Goal: Task Accomplishment & Management: Complete application form

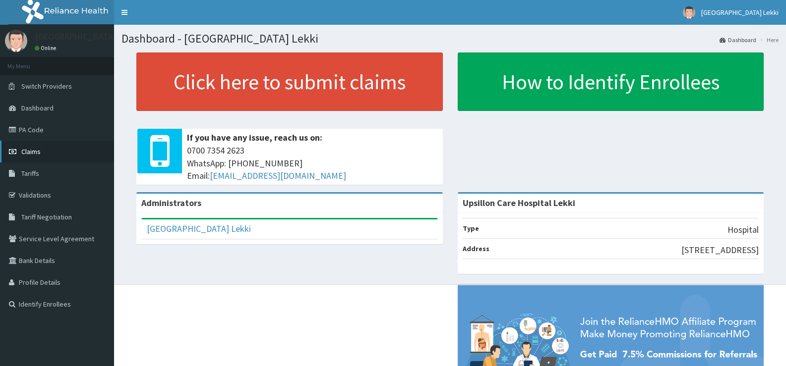
click at [52, 156] on link "Claims" at bounding box center [57, 152] width 114 height 22
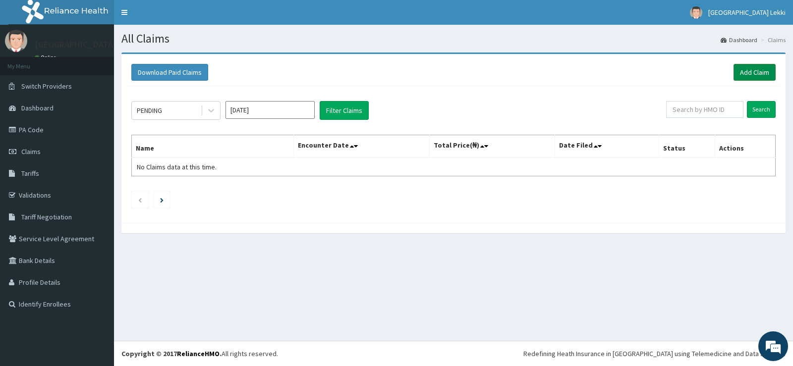
click at [745, 73] on link "Add Claim" at bounding box center [755, 72] width 42 height 17
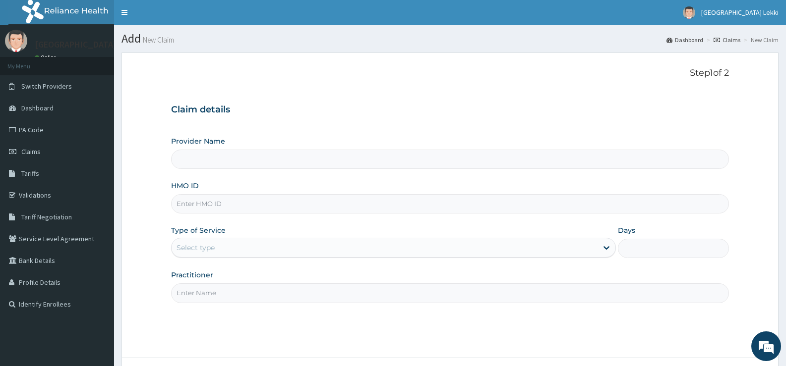
type input "Upsillon Care Hospital Lekki"
click at [199, 203] on input "HMO ID" at bounding box center [450, 203] width 558 height 19
type input "KCI/10060/A"
click at [227, 247] on div "Select type" at bounding box center [384, 248] width 425 height 16
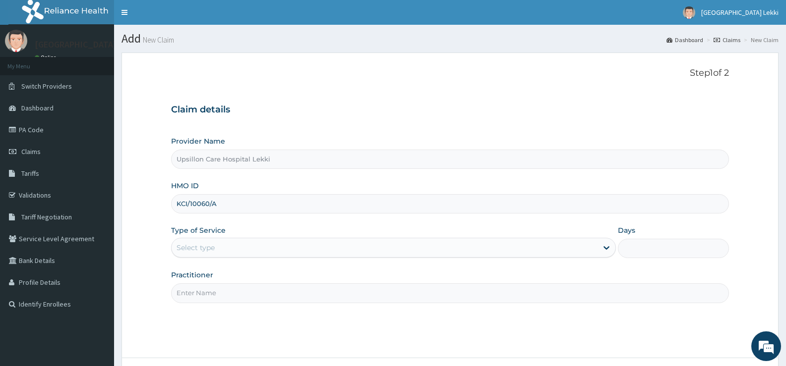
click at [227, 247] on div "Select type" at bounding box center [384, 248] width 425 height 16
click at [224, 252] on div "Select type" at bounding box center [384, 248] width 425 height 16
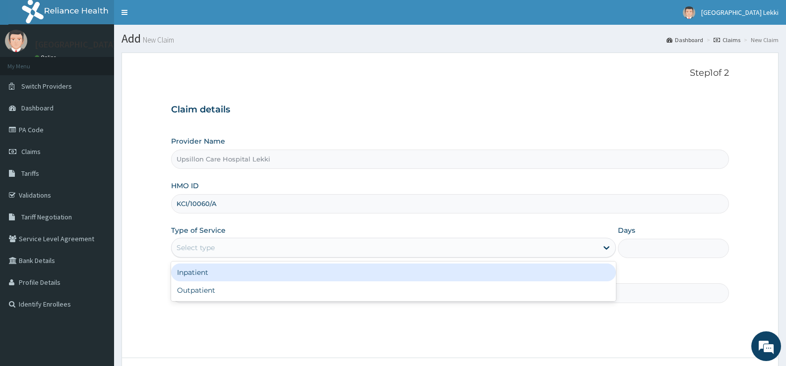
click at [219, 247] on div "Select type" at bounding box center [384, 248] width 425 height 16
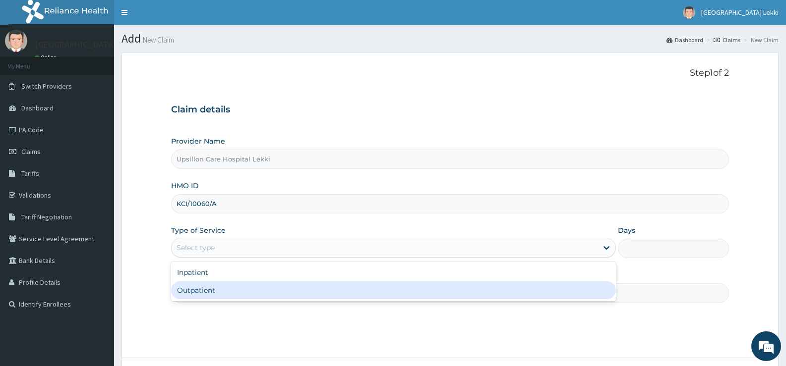
click at [221, 292] on div "Outpatient" at bounding box center [393, 291] width 444 height 18
type input "1"
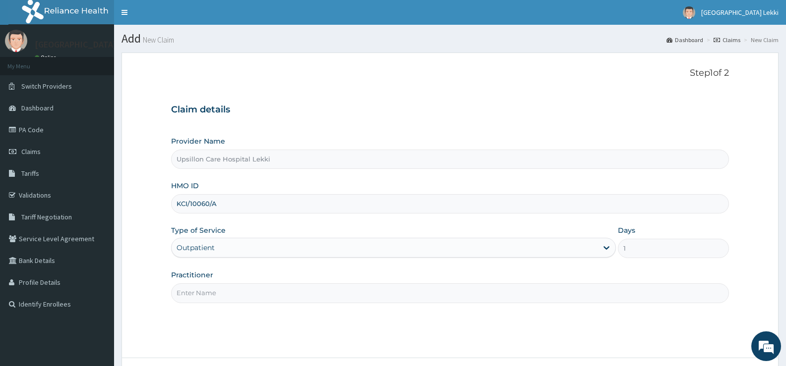
click at [221, 292] on input "Practitioner" at bounding box center [450, 293] width 558 height 19
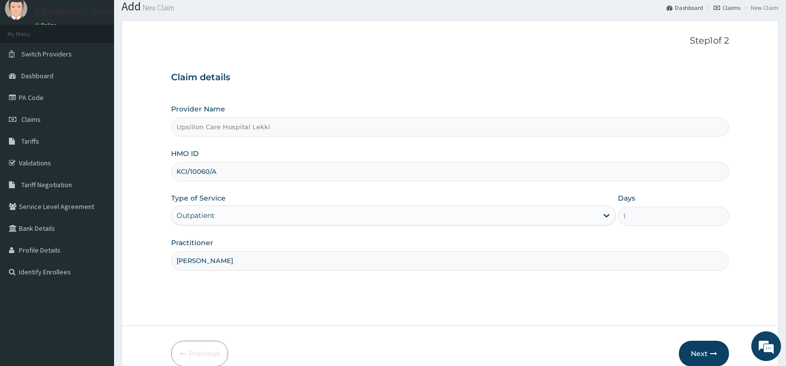
scroll to position [81, 0]
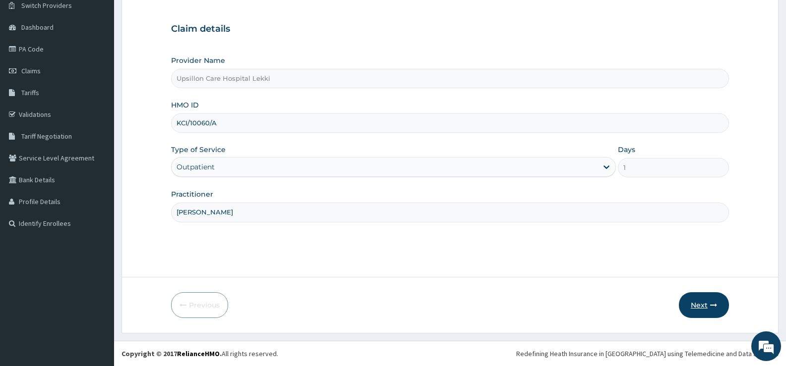
type input "DR OKOH"
click at [692, 303] on button "Next" at bounding box center [704, 306] width 50 height 26
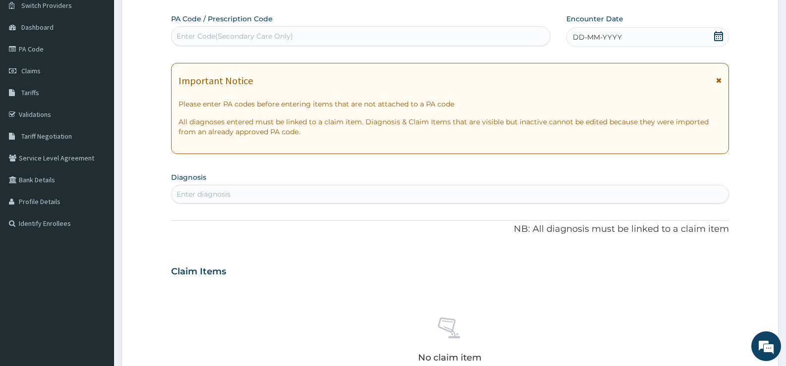
drag, startPoint x: 346, startPoint y: 11, endPoint x: 334, endPoint y: 20, distance: 14.5
click at [340, 16] on div "Step 2 of 2 PA Code / Prescription Code Enter Code(Secondary Care Only) Encount…" at bounding box center [450, 257] width 558 height 540
click at [323, 35] on div "Enter Code(Secondary Care Only)" at bounding box center [361, 36] width 378 height 16
paste input "PA/D2F75F"
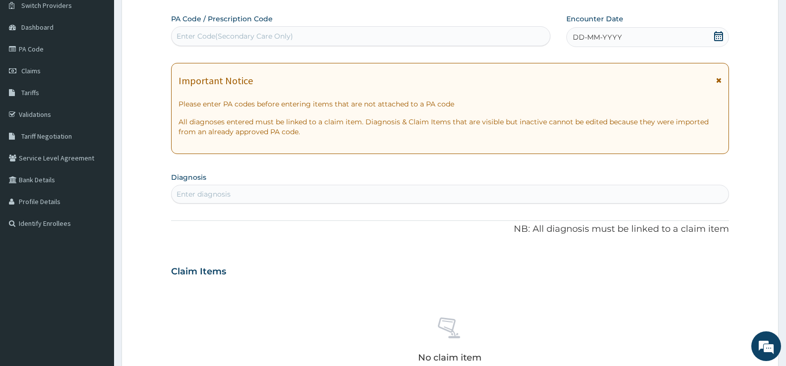
type input "PA/D2F75F"
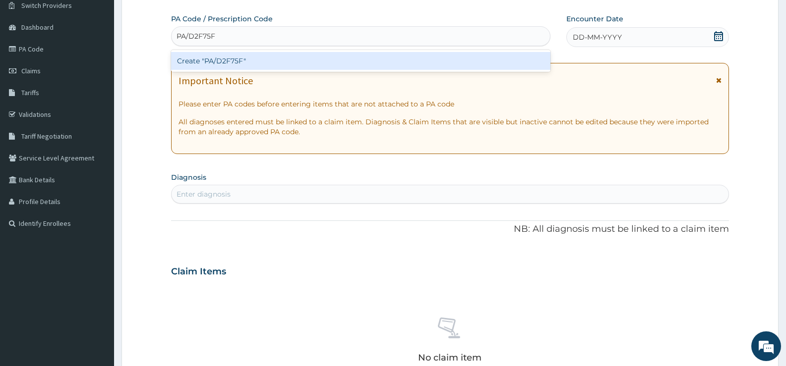
click at [305, 59] on div "Create "PA/D2F75F"" at bounding box center [360, 61] width 379 height 18
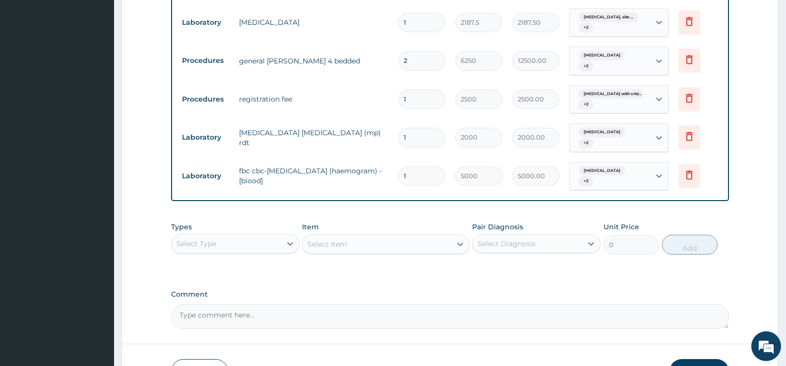
scroll to position [712, 0]
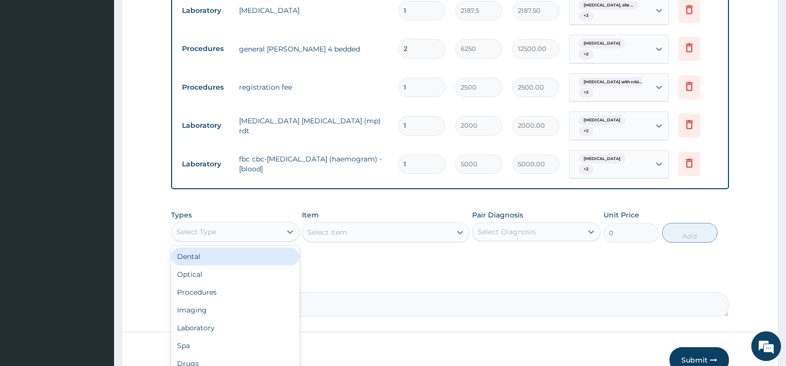
click at [265, 240] on div "Select Type" at bounding box center [227, 232] width 110 height 16
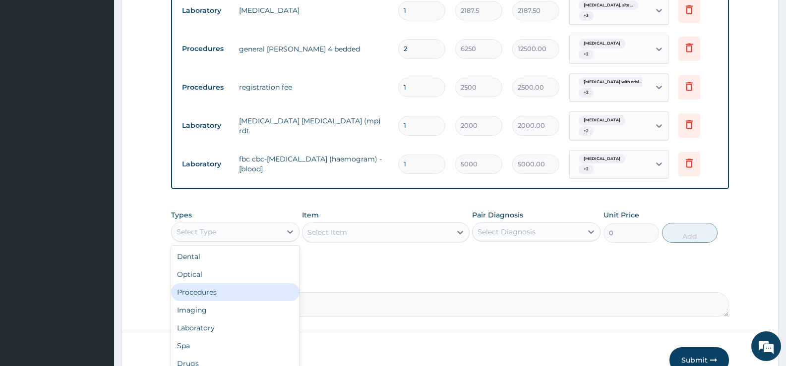
scroll to position [34, 0]
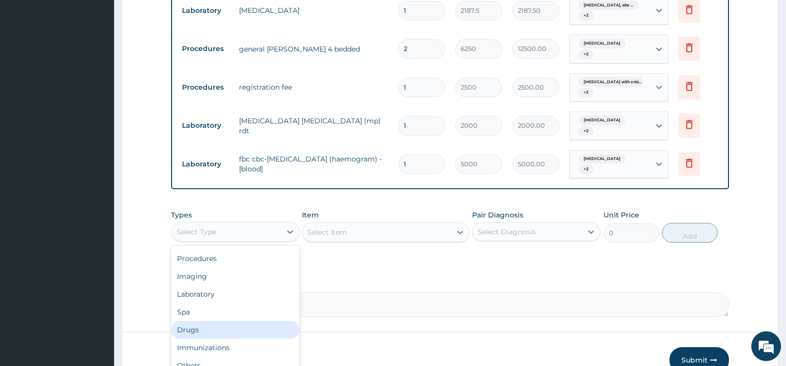
drag, startPoint x: 231, startPoint y: 349, endPoint x: 242, endPoint y: 341, distance: 13.1
click at [235, 339] on div "Drugs" at bounding box center [235, 330] width 128 height 18
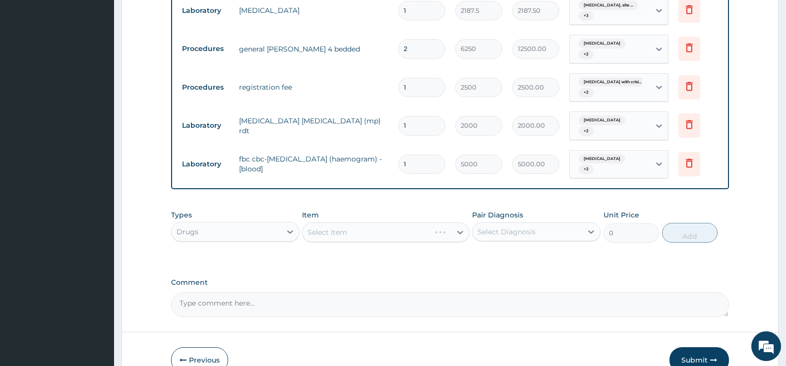
click at [379, 243] on div "Select Item" at bounding box center [385, 233] width 167 height 20
click at [381, 241] on div "Select Item" at bounding box center [377, 233] width 148 height 16
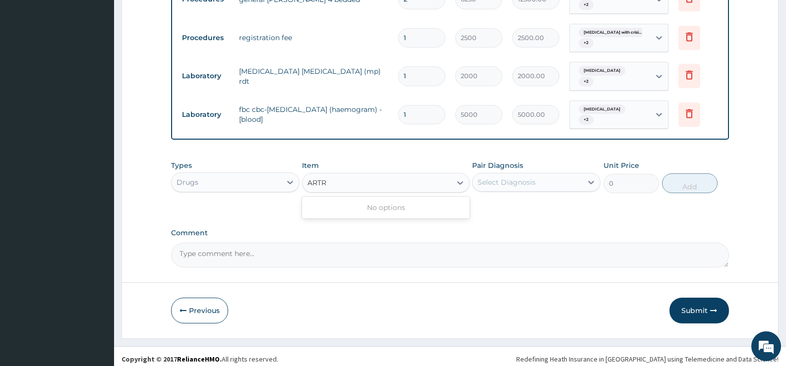
scroll to position [0, 0]
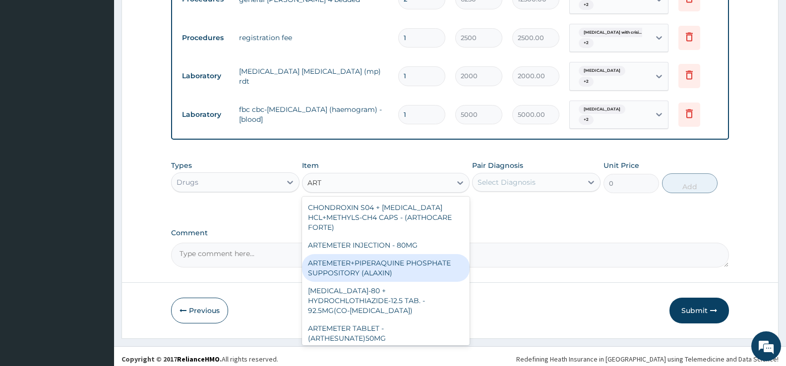
type input "ARTE"
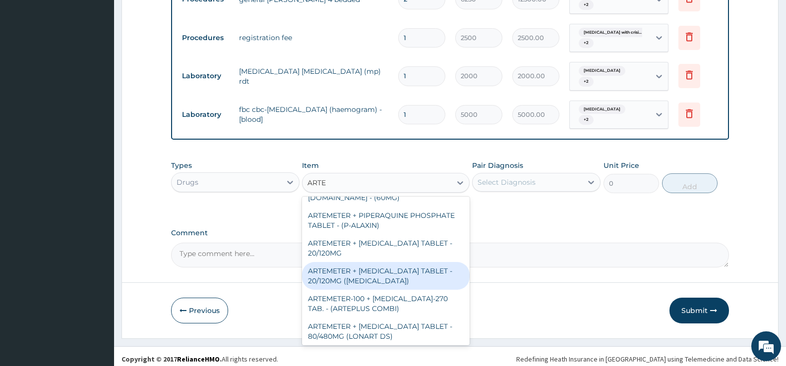
scroll to position [198, 0]
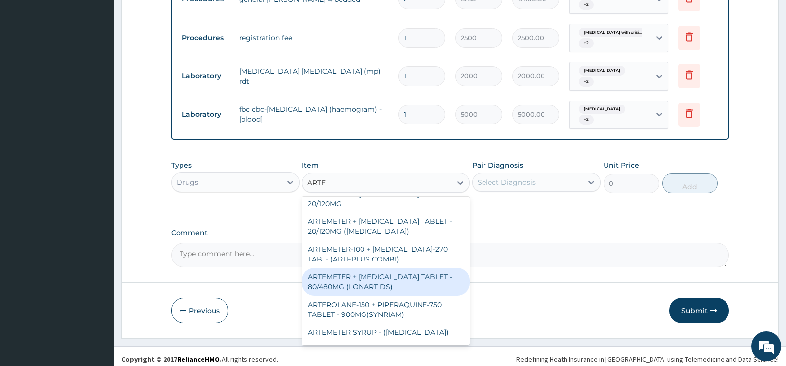
click at [387, 288] on div "ARTEMETER + LUMEFANTRINE TABLET - 80/480MG (LONART DS)" at bounding box center [385, 282] width 167 height 28
type input "588"
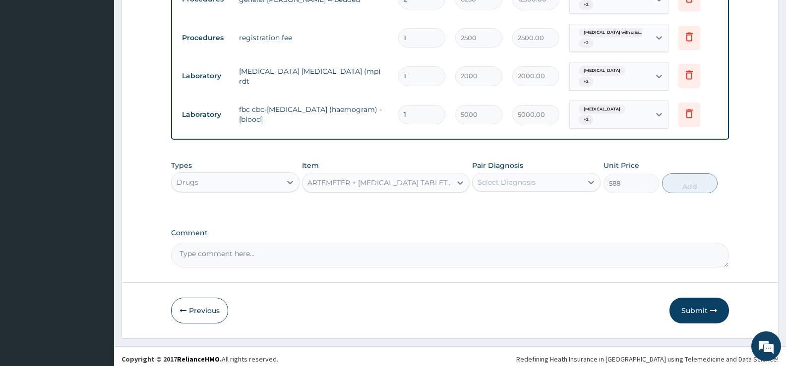
click at [513, 193] on div "Pair Diagnosis Select Diagnosis" at bounding box center [536, 177] width 128 height 33
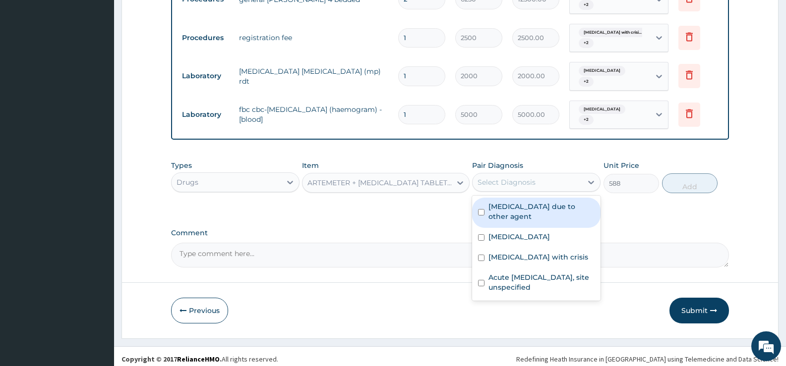
drag, startPoint x: 517, startPoint y: 199, endPoint x: 500, endPoint y: 223, distance: 29.9
click at [514, 187] on div "Select Diagnosis" at bounding box center [507, 183] width 58 height 10
drag, startPoint x: 500, startPoint y: 223, endPoint x: 496, endPoint y: 237, distance: 14.0
click at [499, 222] on label "Urinary tract infection, site not specified due to other agent" at bounding box center [541, 212] width 106 height 20
checkbox input "true"
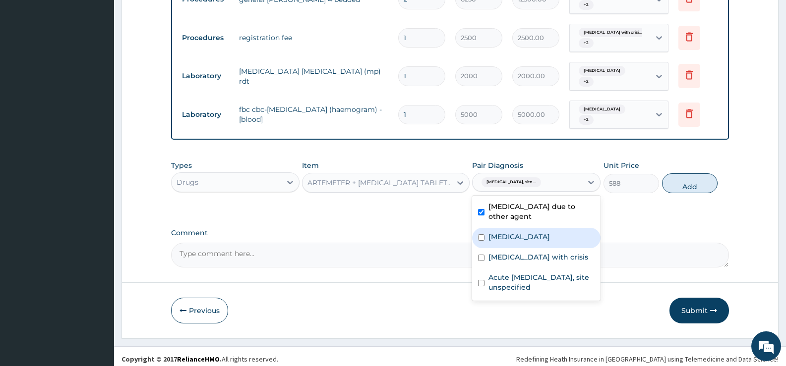
click at [488, 242] on label "Malaria, unspecified" at bounding box center [518, 237] width 61 height 10
checkbox input "true"
click at [488, 262] on label "Sickle cell disease with crisis" at bounding box center [538, 257] width 100 height 10
checkbox input "false"
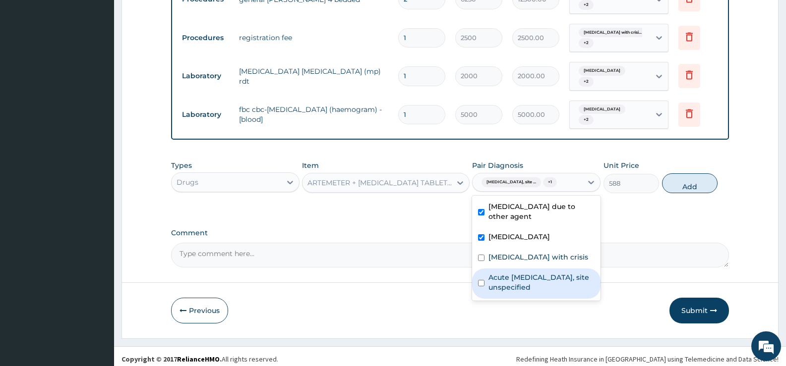
click at [487, 299] on div "Acute upper respiratory infection, site unspecified" at bounding box center [536, 284] width 128 height 30
checkbox input "true"
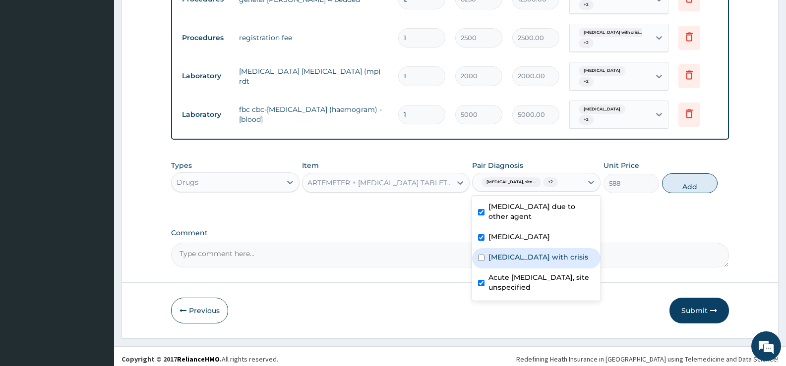
click at [577, 262] on label "Sickle cell disease with crisis" at bounding box center [538, 257] width 100 height 10
checkbox input "true"
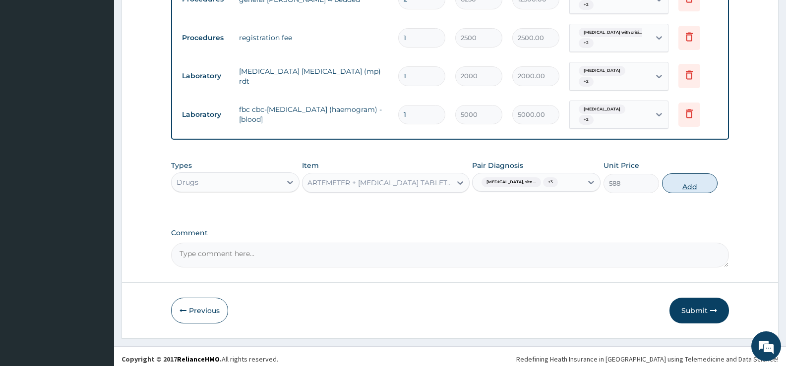
click at [678, 193] on button "Add" at bounding box center [690, 184] width 56 height 20
type input "0"
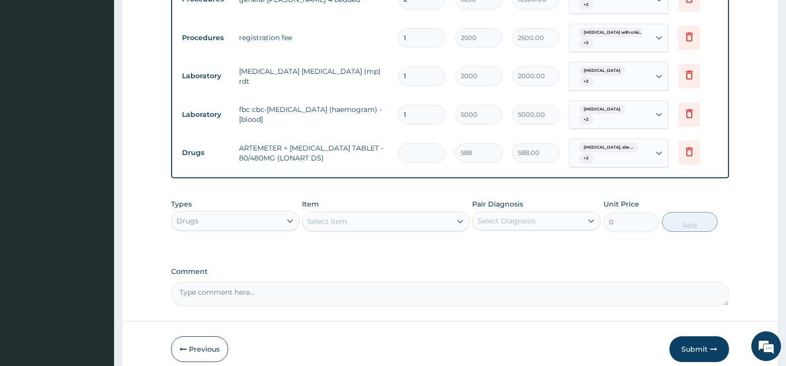
type input "0.00"
type input "6"
type input "3528.00"
type input "6"
click at [337, 227] on div "Select Item" at bounding box center [327, 222] width 40 height 10
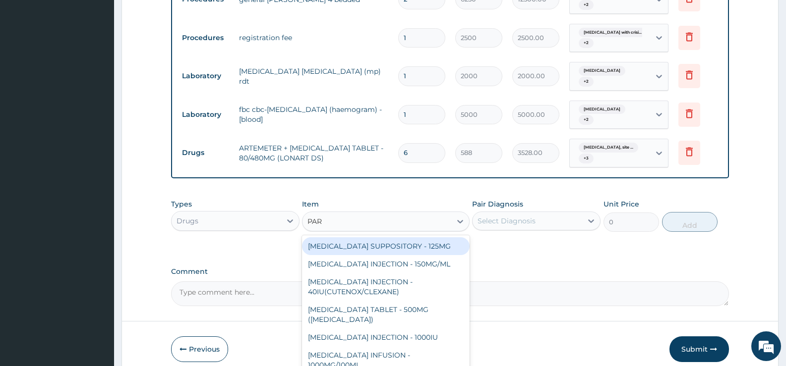
type input "PARA"
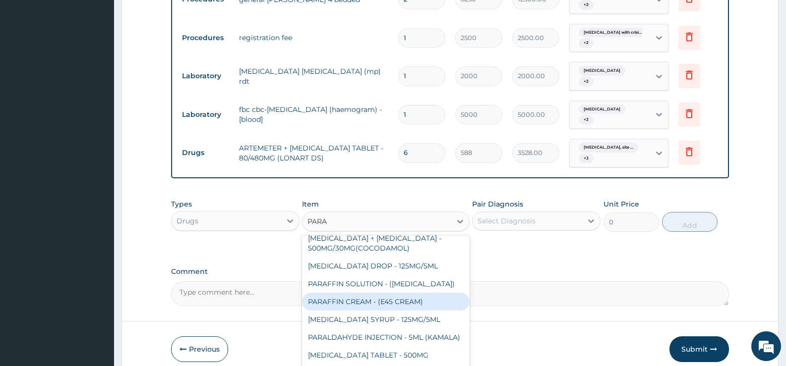
scroll to position [129, 0]
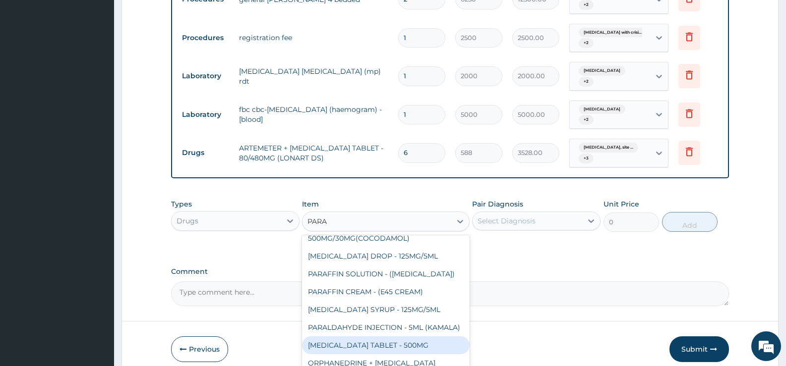
click at [394, 355] on div "PARACETAMOL TABLET - 500MG" at bounding box center [385, 346] width 167 height 18
type input "33.599999999999994"
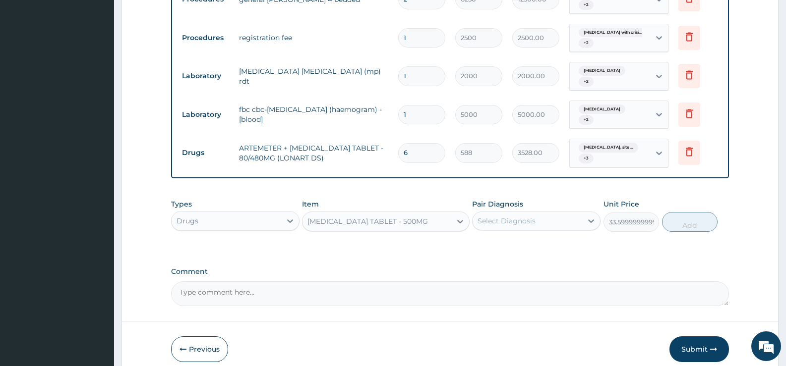
click at [505, 226] on div "Select Diagnosis" at bounding box center [507, 221] width 58 height 10
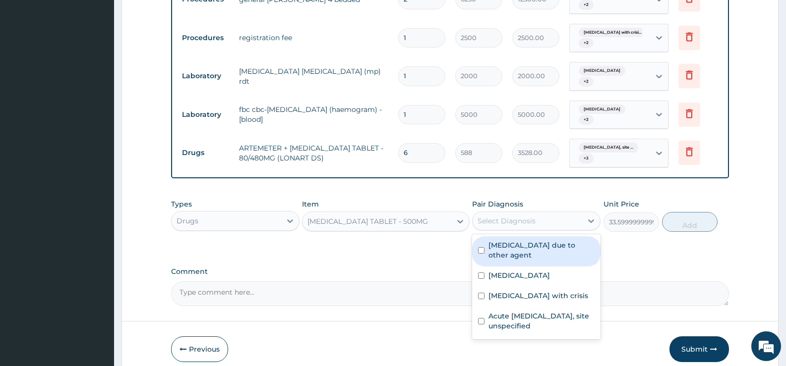
drag, startPoint x: 502, startPoint y: 255, endPoint x: 497, endPoint y: 269, distance: 14.6
click at [498, 265] on div "Urinary tract infection, site not specified due to other agent" at bounding box center [536, 252] width 128 height 30
checkbox input "true"
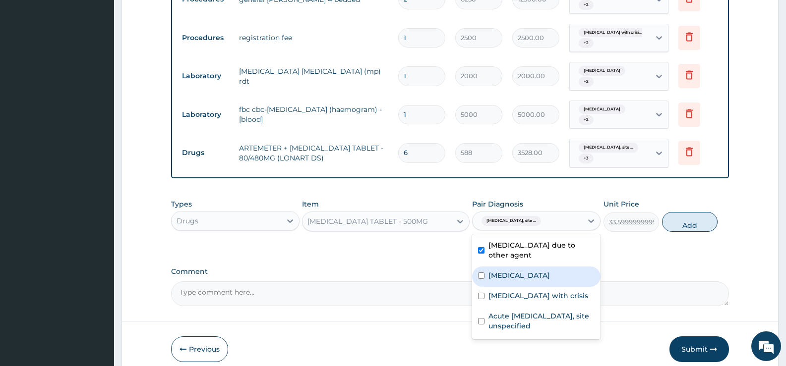
drag, startPoint x: 485, startPoint y: 301, endPoint x: 488, endPoint y: 323, distance: 23.1
click at [485, 287] on div "Malaria, unspecified" at bounding box center [536, 277] width 128 height 20
checkbox input "true"
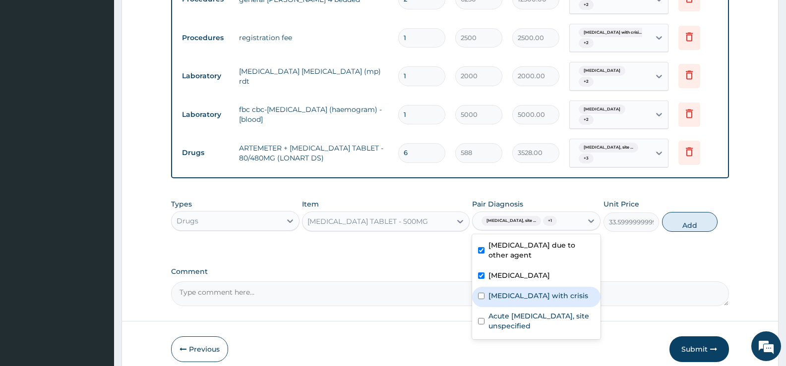
drag, startPoint x: 488, startPoint y: 323, endPoint x: 488, endPoint y: 341, distance: 17.4
click at [488, 307] on div "Sickle cell disease with crisis" at bounding box center [536, 297] width 128 height 20
checkbox input "true"
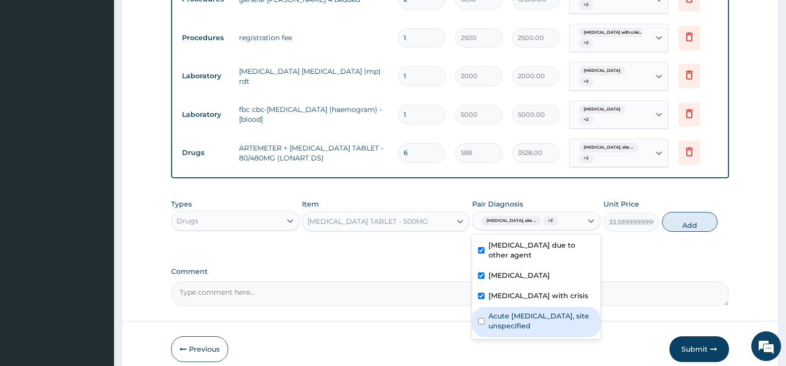
click at [488, 338] on div "Acute upper respiratory infection, site unspecified" at bounding box center [536, 322] width 128 height 30
checkbox input "true"
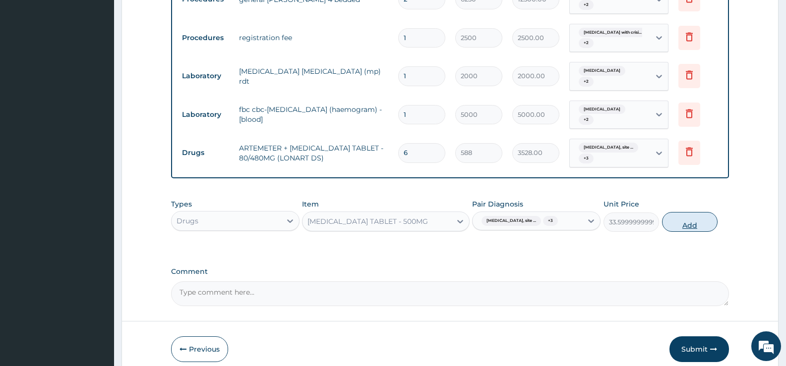
click at [677, 232] on button "Add" at bounding box center [690, 222] width 56 height 20
type input "0"
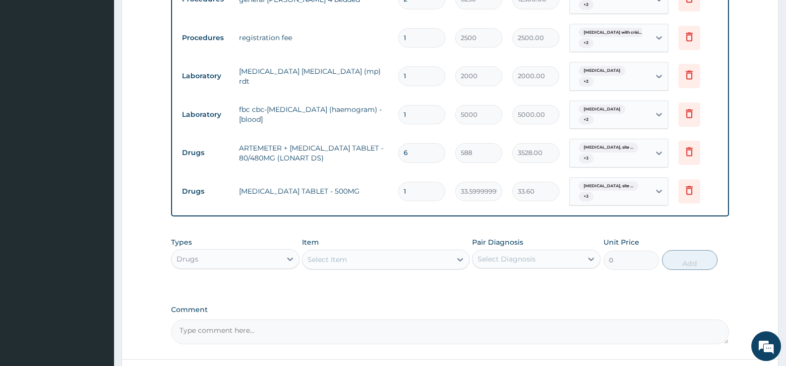
type input "18"
type input "604.80"
type input "18"
click at [431, 268] on div "Select Item" at bounding box center [377, 260] width 148 height 16
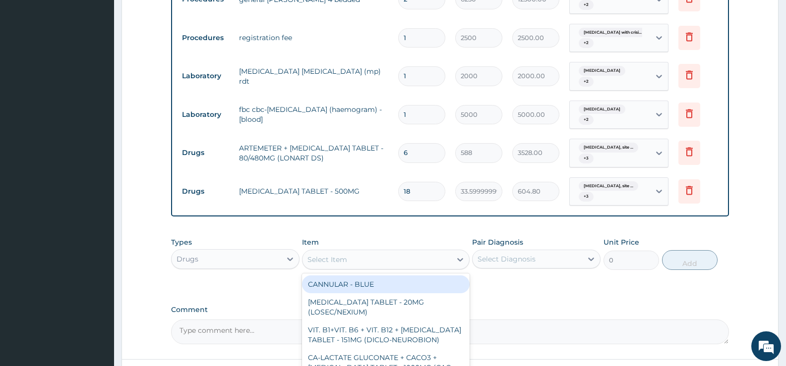
click at [430, 268] on div "Select Item" at bounding box center [377, 260] width 148 height 16
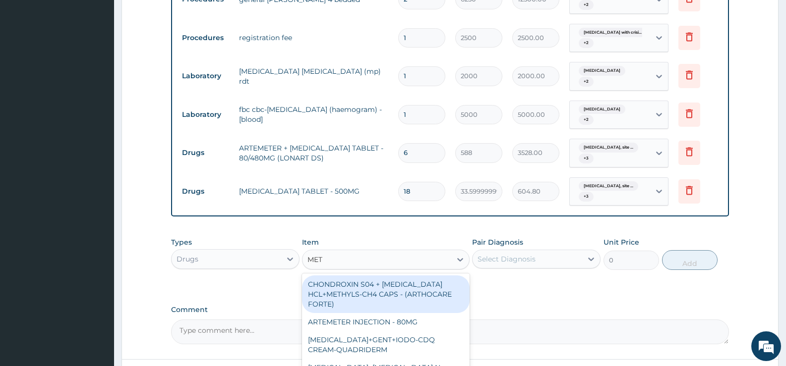
type input "METR"
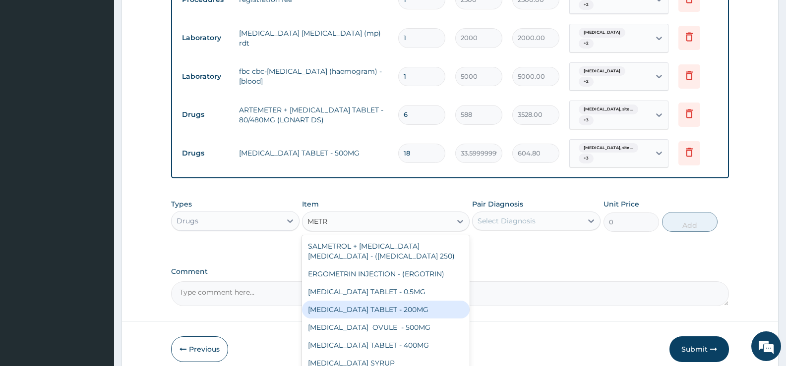
scroll to position [860, 0]
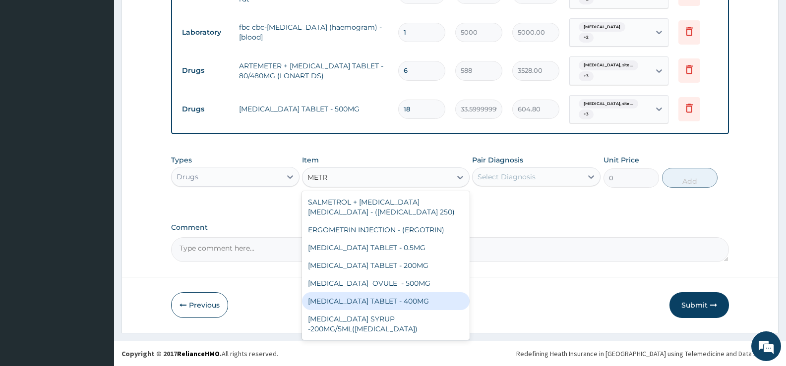
drag, startPoint x: 411, startPoint y: 301, endPoint x: 423, endPoint y: 296, distance: 12.9
click at [411, 301] on div "METRONIDAZOLE TABLET - 400MG" at bounding box center [385, 302] width 167 height 18
type input "84"
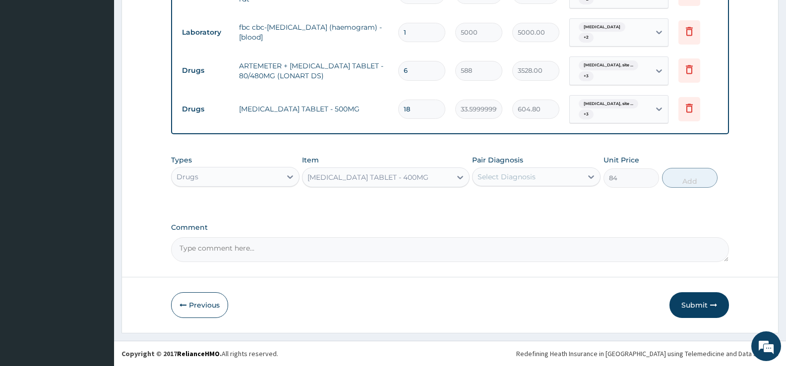
click at [526, 182] on div "Select Diagnosis" at bounding box center [507, 177] width 58 height 10
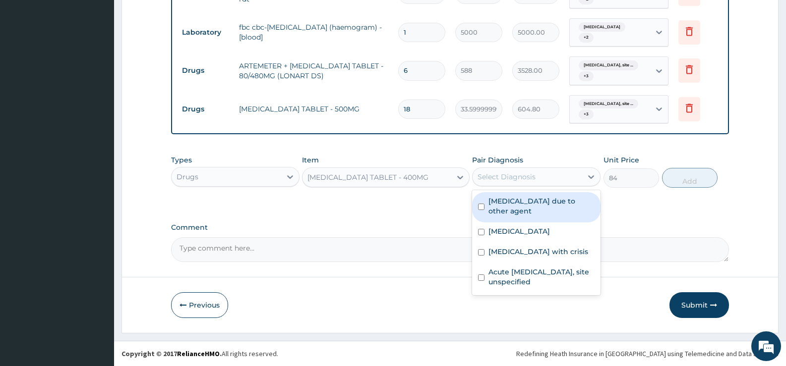
drag, startPoint x: 521, startPoint y: 200, endPoint x: 507, endPoint y: 241, distance: 43.3
click at [521, 204] on label "Urinary tract infection, site not specified due to other agent" at bounding box center [541, 206] width 106 height 20
checkbox input "true"
click at [507, 237] on label "Malaria, unspecified" at bounding box center [518, 232] width 61 height 10
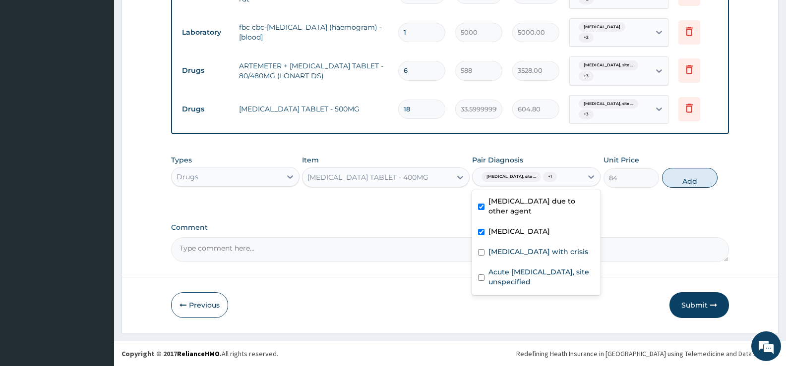
drag, startPoint x: 507, startPoint y: 241, endPoint x: 501, endPoint y: 263, distance: 23.2
click at [507, 237] on label "Malaria, unspecified" at bounding box center [518, 232] width 61 height 10
checkbox input "false"
click at [499, 263] on div "Sickle cell disease with crisis" at bounding box center [536, 253] width 128 height 20
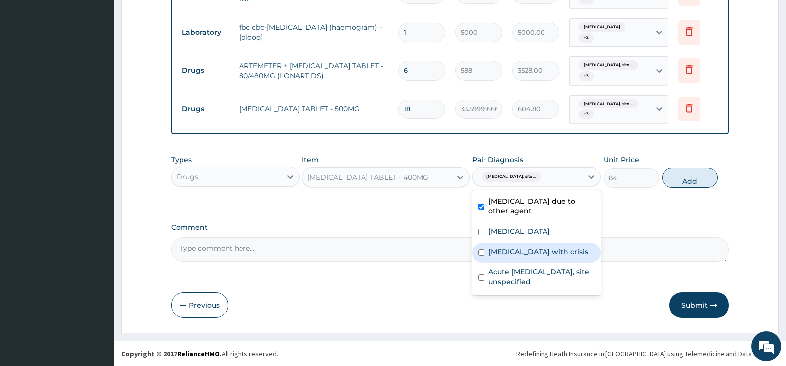
checkbox input "false"
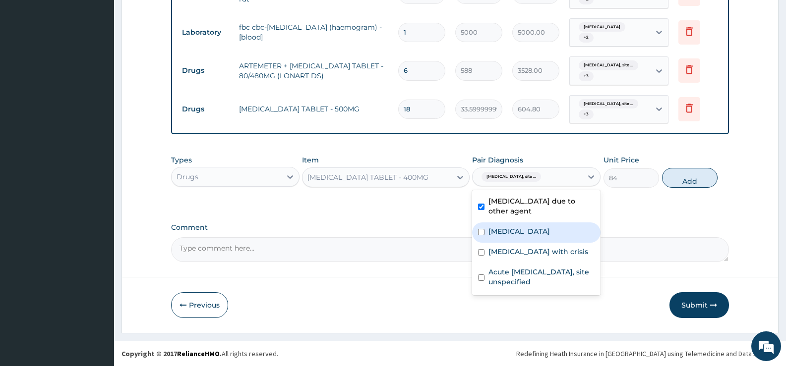
click at [511, 243] on div "Malaria, unspecified" at bounding box center [536, 233] width 128 height 20
checkbox input "false"
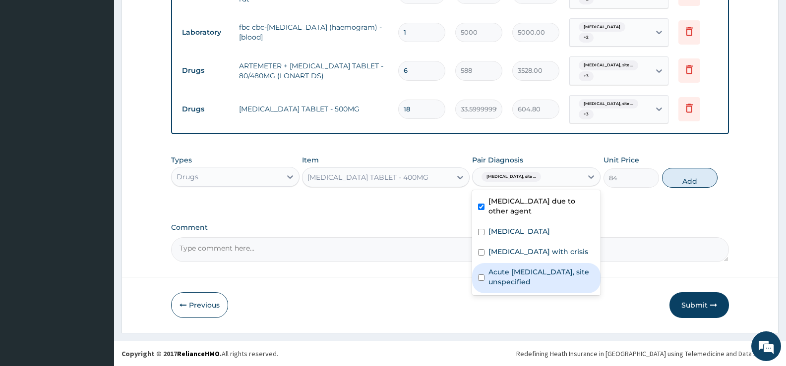
click at [508, 287] on label "Acute upper respiratory infection, site unspecified" at bounding box center [541, 277] width 106 height 20
checkbox input "true"
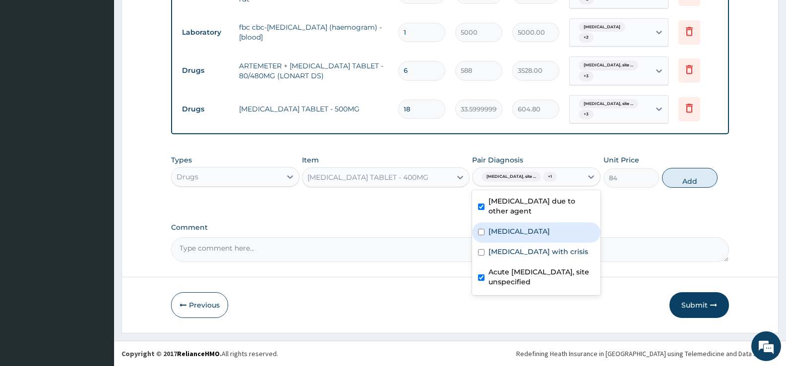
click at [517, 237] on label "Malaria, unspecified" at bounding box center [518, 232] width 61 height 10
checkbox input "true"
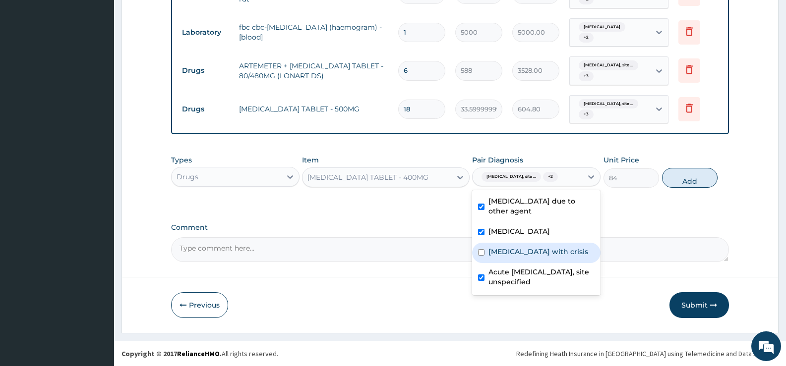
click at [506, 257] on label "Sickle cell disease with crisis" at bounding box center [538, 252] width 100 height 10
checkbox input "true"
click at [674, 178] on button "Add" at bounding box center [690, 178] width 56 height 20
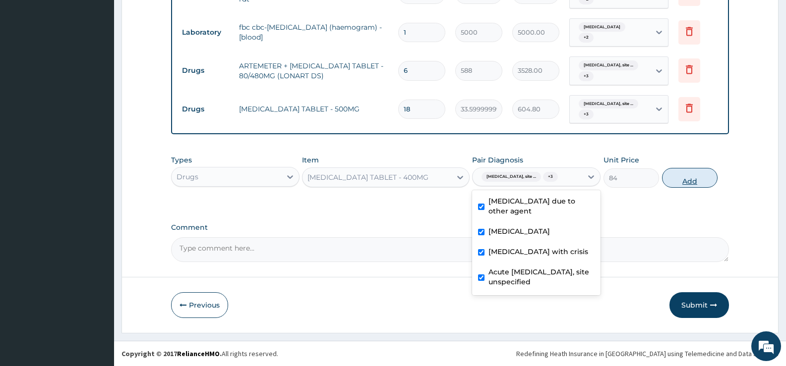
type input "0"
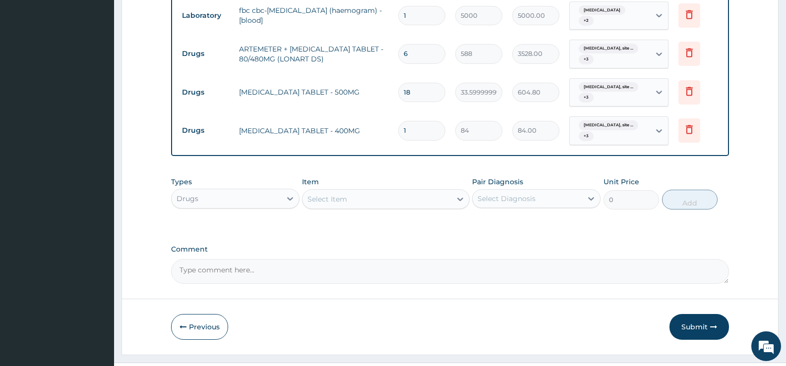
click at [438, 140] on input "1" at bounding box center [421, 130] width 47 height 19
type input "10"
type input "840.00"
type input "10"
drag, startPoint x: 333, startPoint y: 205, endPoint x: 348, endPoint y: 222, distance: 22.5
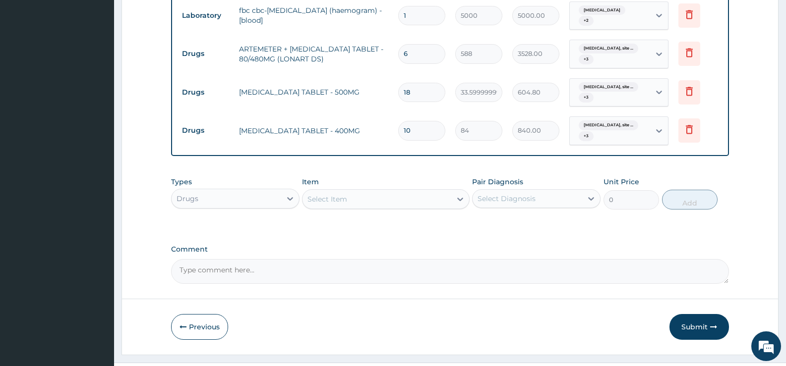
click at [334, 207] on div "Item Select Item" at bounding box center [385, 193] width 167 height 33
click at [348, 207] on div "Select Item" at bounding box center [377, 199] width 148 height 16
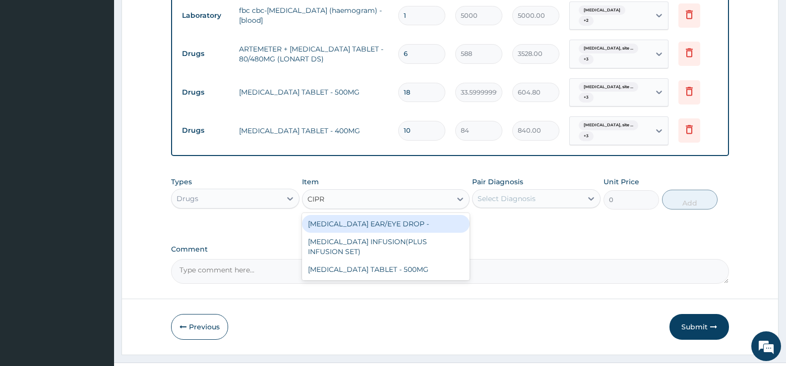
type input "CIPRO"
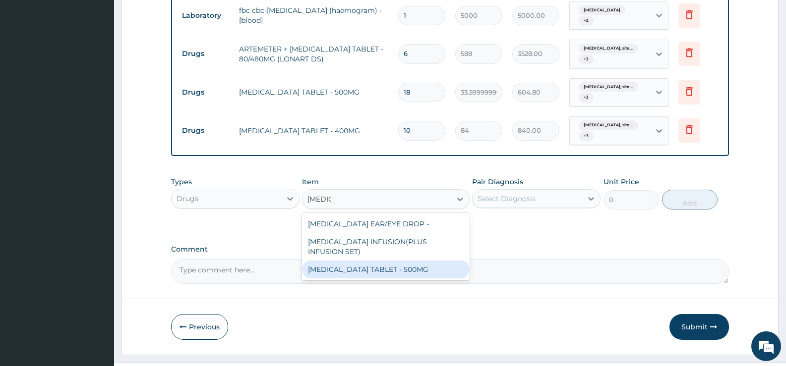
drag, startPoint x: 406, startPoint y: 287, endPoint x: 418, endPoint y: 285, distance: 11.6
click at [407, 279] on div "CIPROFLOXACIN TABLET - 500MG" at bounding box center [385, 270] width 167 height 18
type input "196"
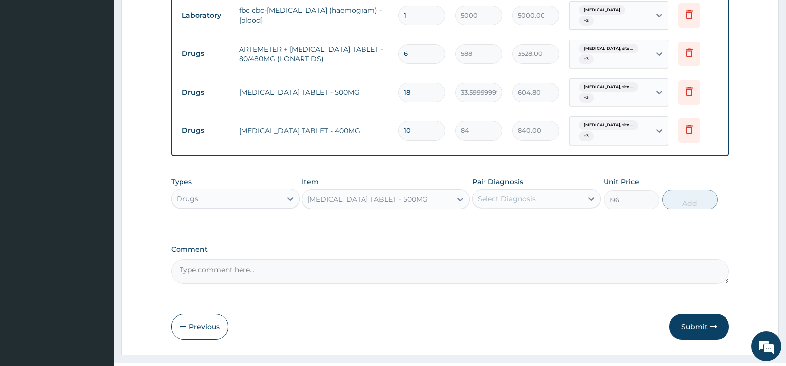
click at [511, 204] on div "Select Diagnosis" at bounding box center [507, 199] width 58 height 10
click at [512, 207] on div "Select Diagnosis" at bounding box center [528, 199] width 110 height 16
click at [508, 230] on div "Types Drugs Item CIPROFLOXACIN TABLET - 500MG Pair Diagnosis option Sickle cell…" at bounding box center [450, 201] width 558 height 58
click at [514, 210] on div "Pair Diagnosis Select Diagnosis" at bounding box center [536, 193] width 128 height 33
click at [522, 204] on div "Select Diagnosis" at bounding box center [507, 199] width 58 height 10
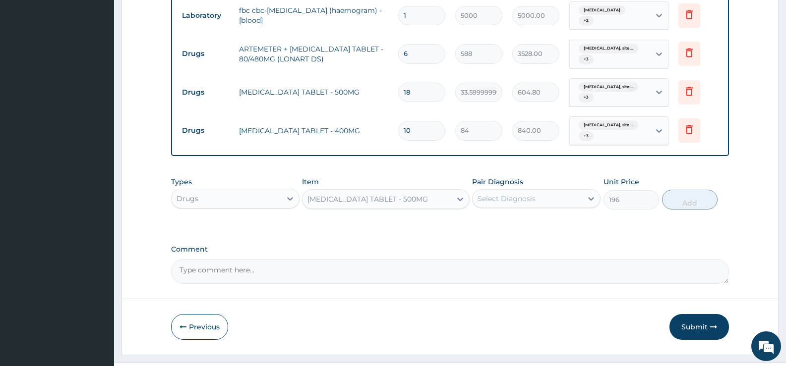
drag, startPoint x: 522, startPoint y: 222, endPoint x: 520, endPoint y: 231, distance: 8.8
click at [522, 207] on div "Select Diagnosis" at bounding box center [528, 199] width 110 height 16
click at [525, 230] on div "Types Drugs Item CIPROFLOXACIN TABLET - 500MG Pair Diagnosis option Sickle cell…" at bounding box center [450, 201] width 558 height 58
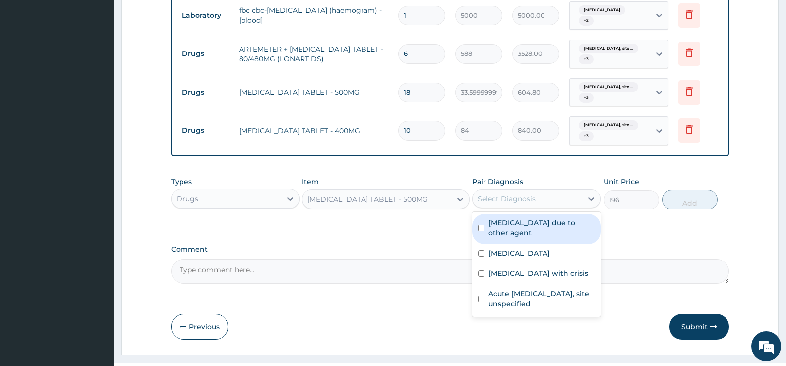
drag, startPoint x: 536, startPoint y: 219, endPoint x: 527, endPoint y: 234, distance: 17.3
click at [533, 207] on div "Select Diagnosis" at bounding box center [528, 199] width 110 height 16
drag, startPoint x: 526, startPoint y: 238, endPoint x: 526, endPoint y: 268, distance: 30.3
click at [526, 238] on label "Urinary tract infection, site not specified due to other agent" at bounding box center [541, 228] width 106 height 20
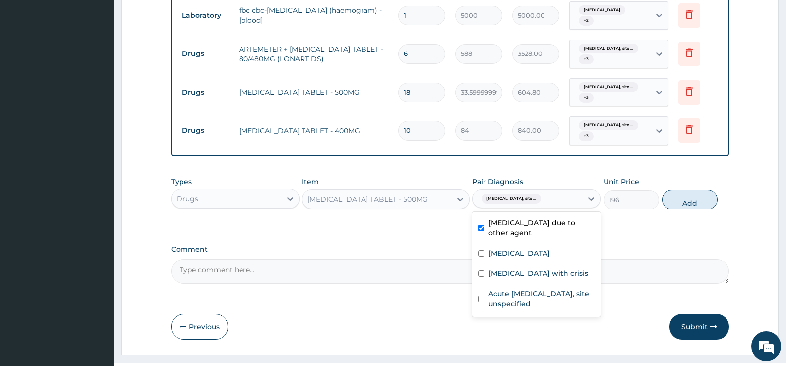
click at [526, 244] on div "Urinary tract infection, site not specified due to other agent" at bounding box center [536, 229] width 128 height 30
drag, startPoint x: 526, startPoint y: 271, endPoint x: 524, endPoint y: 279, distance: 8.1
click at [525, 244] on div "Urinary tract infection, site not specified due to other agent" at bounding box center [536, 229] width 128 height 30
checkbox input "true"
click at [517, 309] on label "Acute upper respiratory infection, site unspecified" at bounding box center [541, 299] width 106 height 20
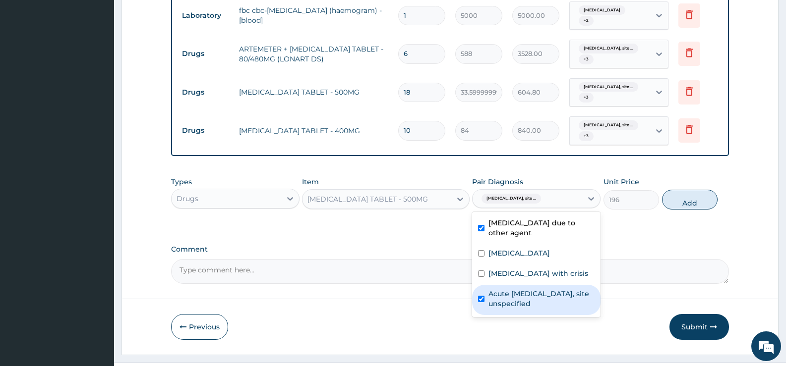
checkbox input "true"
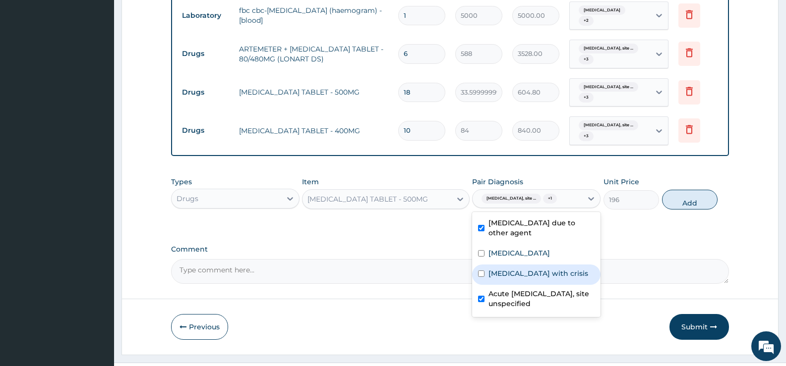
click at [521, 285] on div "Sickle cell disease with crisis" at bounding box center [536, 275] width 128 height 20
checkbox input "true"
click at [527, 258] on label "Malaria, unspecified" at bounding box center [518, 253] width 61 height 10
checkbox input "true"
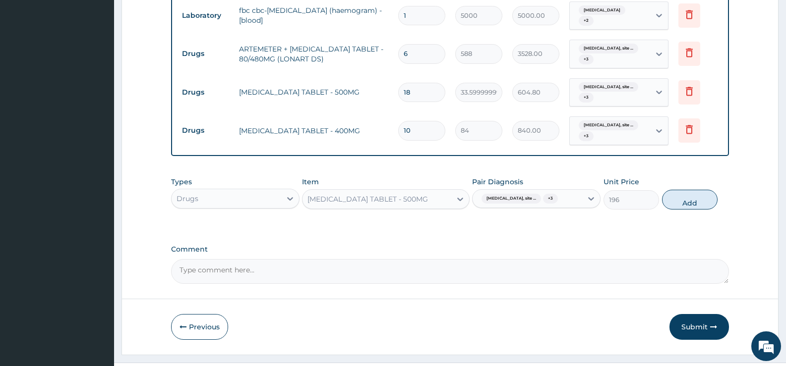
drag, startPoint x: 697, startPoint y: 222, endPoint x: 691, endPoint y: 222, distance: 5.5
click at [691, 210] on button "Add" at bounding box center [690, 200] width 56 height 20
type input "0"
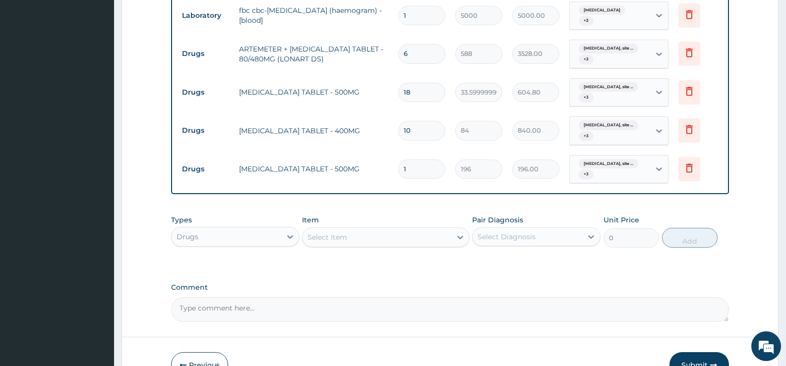
type input "10"
type input "1960.00"
type input "10"
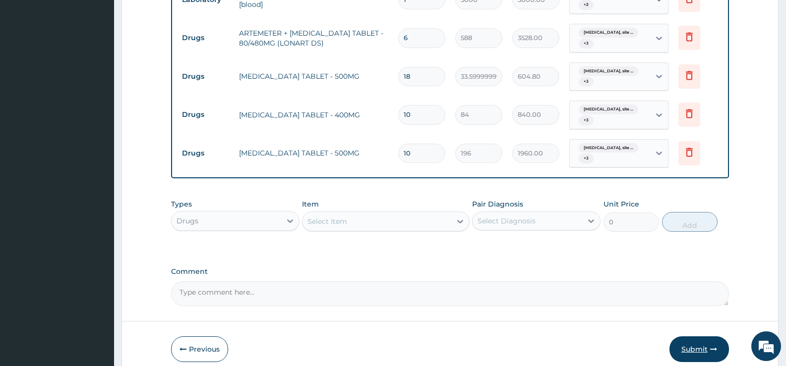
scroll to position [939, 0]
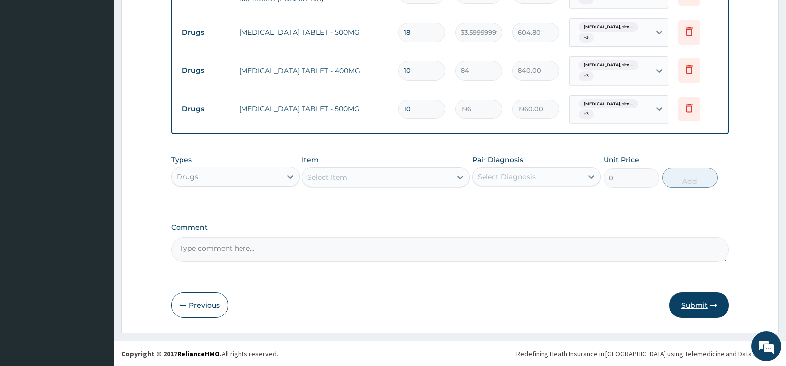
click at [702, 316] on button "Submit" at bounding box center [699, 306] width 60 height 26
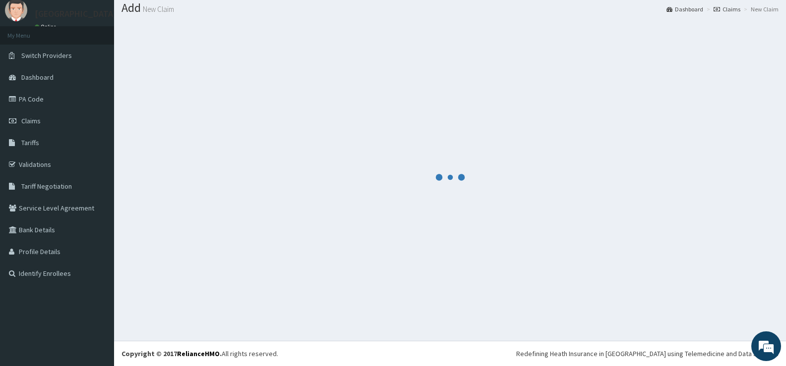
scroll to position [31, 0]
